Goal: Navigation & Orientation: Understand site structure

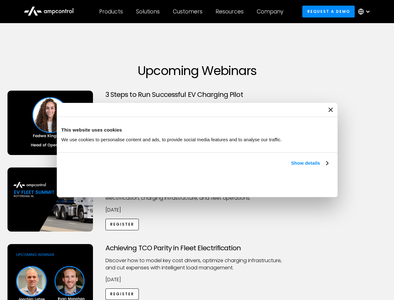
click at [291, 167] on link "Show details" at bounding box center [309, 162] width 37 height 7
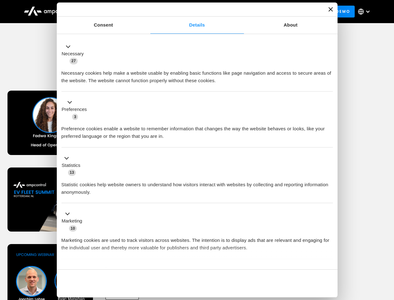
click at [329, 84] on div "Necessary cookies help make a website usable by enabling basic functions like p…" at bounding box center [197, 75] width 272 height 20
click at [387, 252] on div "Achieving TCO Parity in Fleet Electrification Discover how to model key cost dr…" at bounding box center [197, 293] width 392 height 98
click at [192, 12] on div "Customers" at bounding box center [188, 11] width 30 height 7
click at [111, 12] on div "Products" at bounding box center [111, 11] width 24 height 7
click at [148, 12] on div "Solutions" at bounding box center [148, 11] width 24 height 7
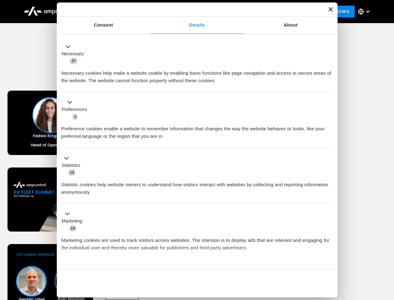
click at [189, 12] on div "Customers" at bounding box center [188, 11] width 30 height 7
click at [231, 12] on div "Resources" at bounding box center [230, 11] width 28 height 7
click at [272, 12] on div "Company" at bounding box center [270, 11] width 27 height 7
click at [366, 12] on div at bounding box center [367, 11] width 5 height 5
